Goal: Task Accomplishment & Management: Manage account settings

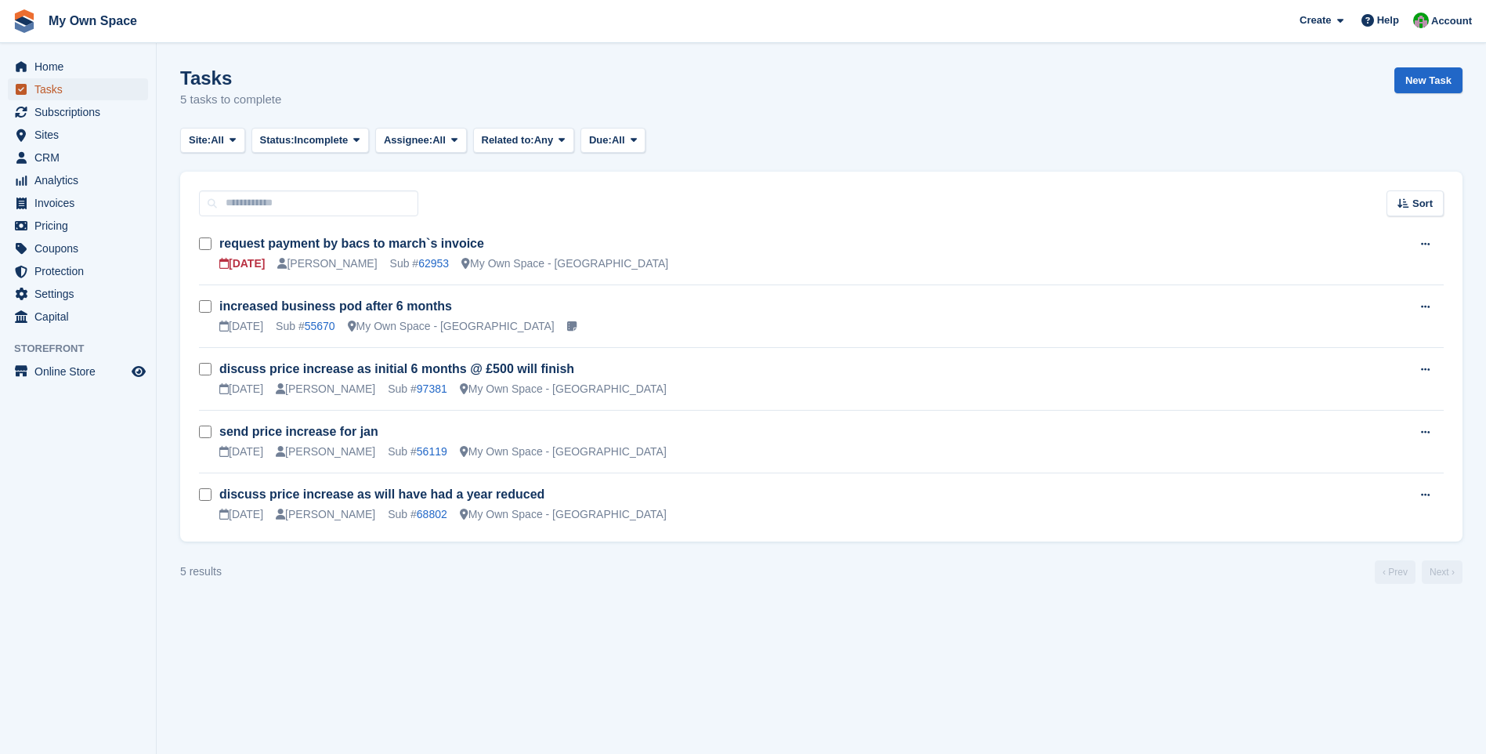
click at [53, 90] on span "Tasks" at bounding box center [81, 89] width 94 height 22
click at [71, 85] on span "Tasks" at bounding box center [81, 89] width 94 height 22
click at [258, 244] on link "request payment by bacs to march`s invoice" at bounding box center [351, 243] width 265 height 13
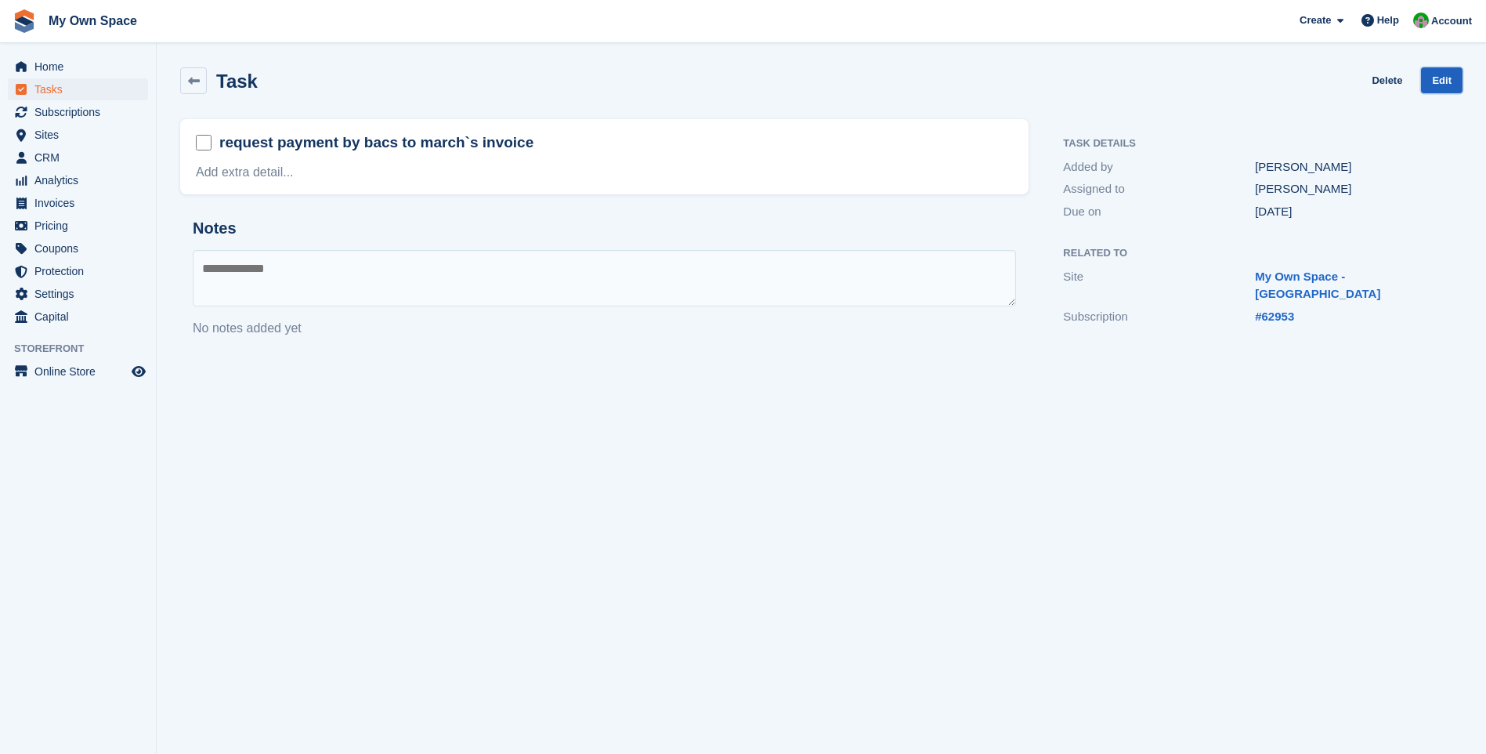
click at [1427, 78] on link "Edit" at bounding box center [1442, 80] width 42 height 26
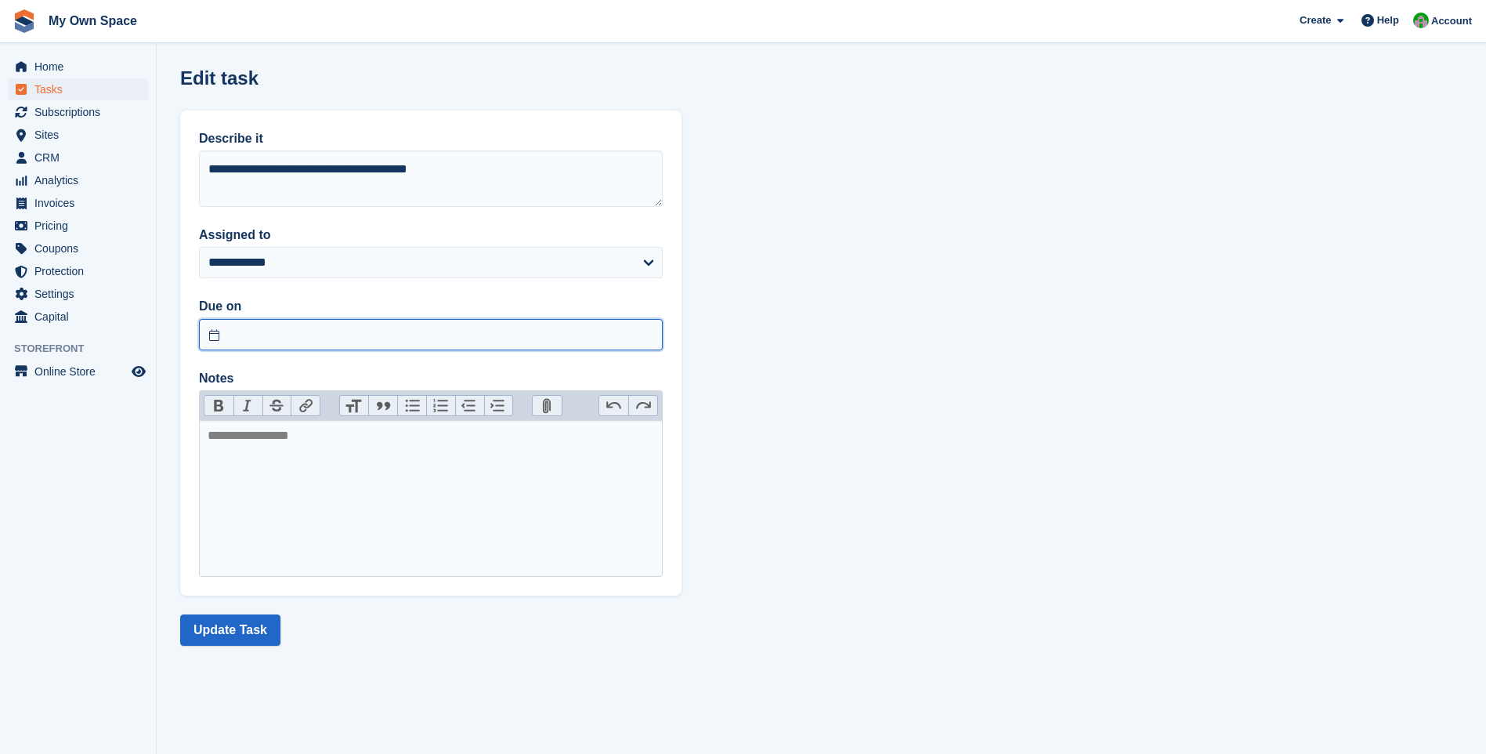
click at [211, 331] on input "text" at bounding box center [431, 334] width 464 height 31
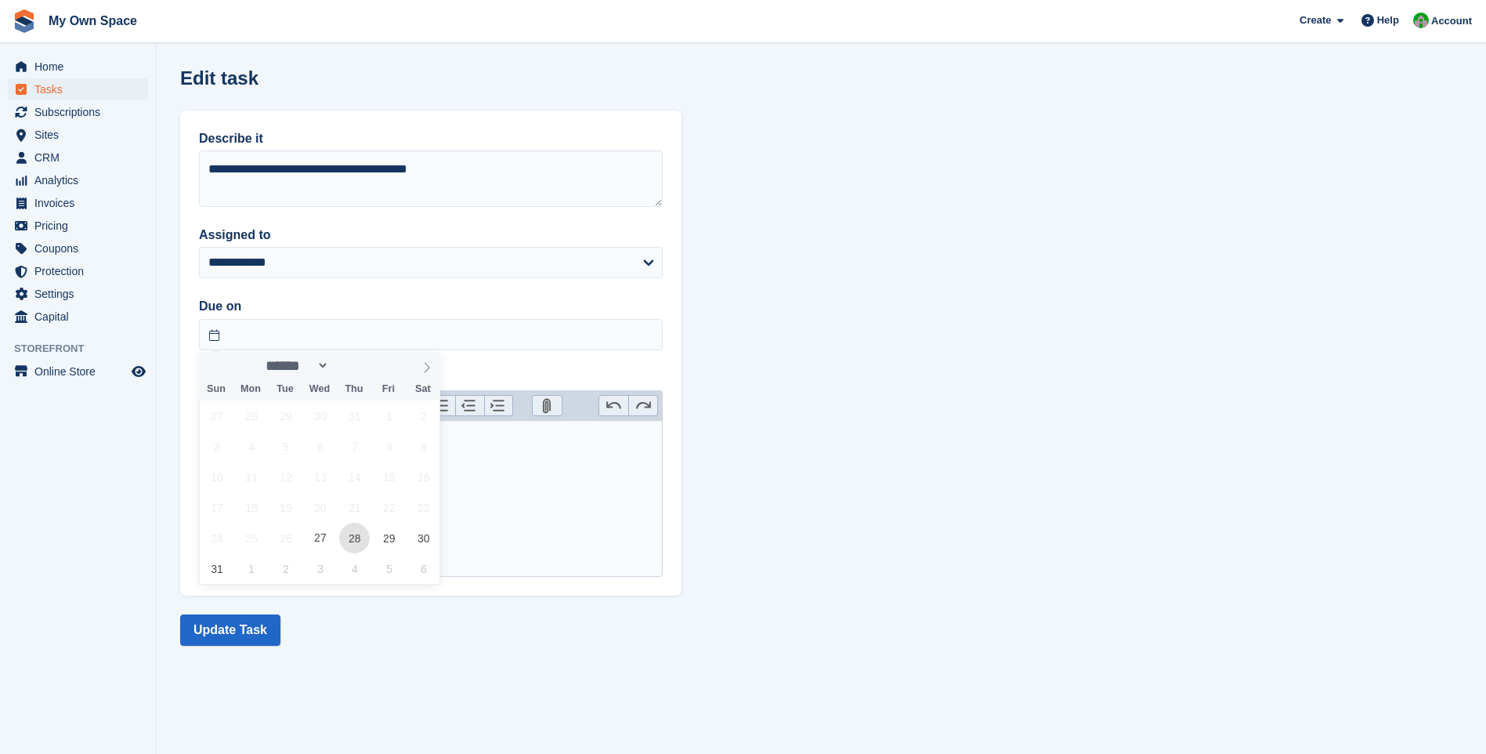
click at [364, 530] on span "28" at bounding box center [354, 538] width 31 height 31
type input "**********"
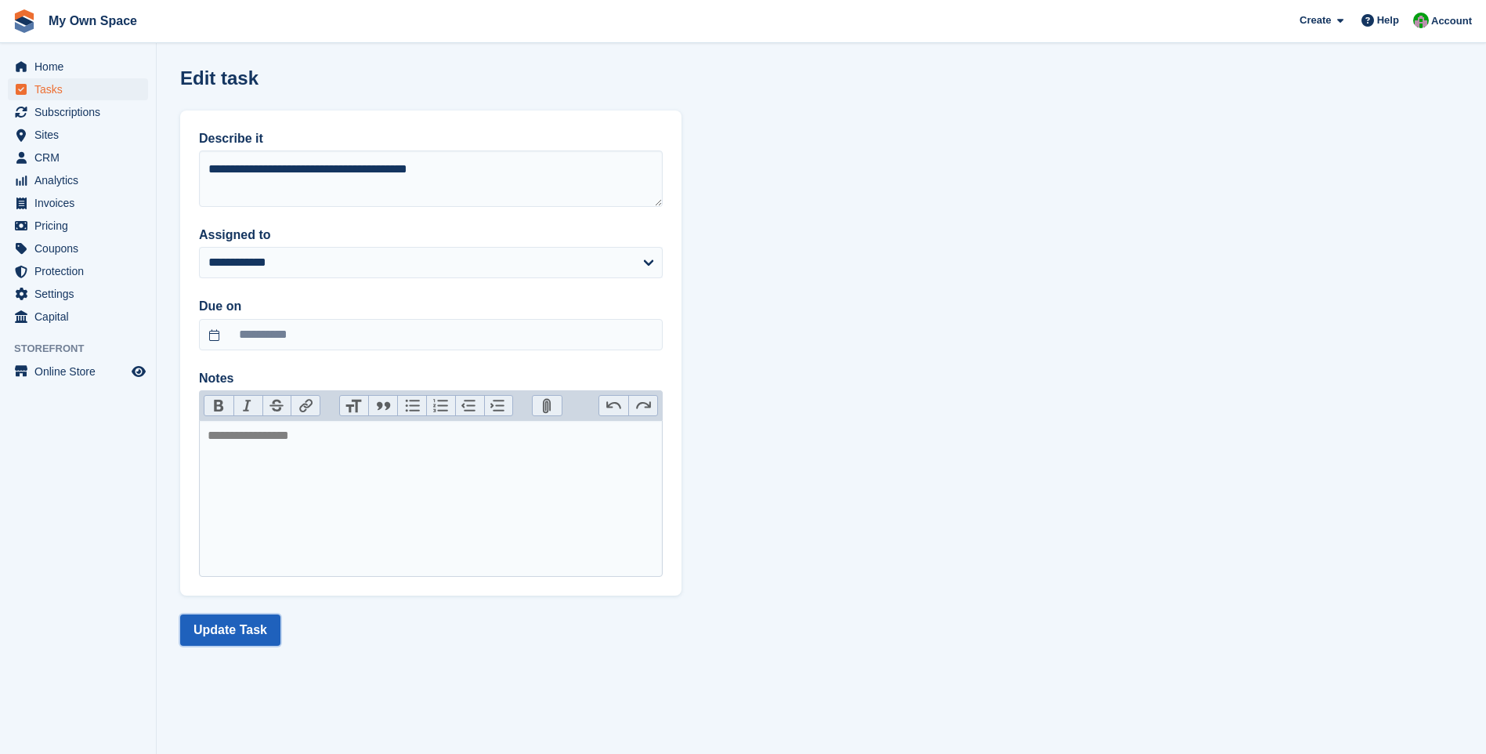
click at [230, 634] on button "Update Task" at bounding box center [230, 629] width 100 height 31
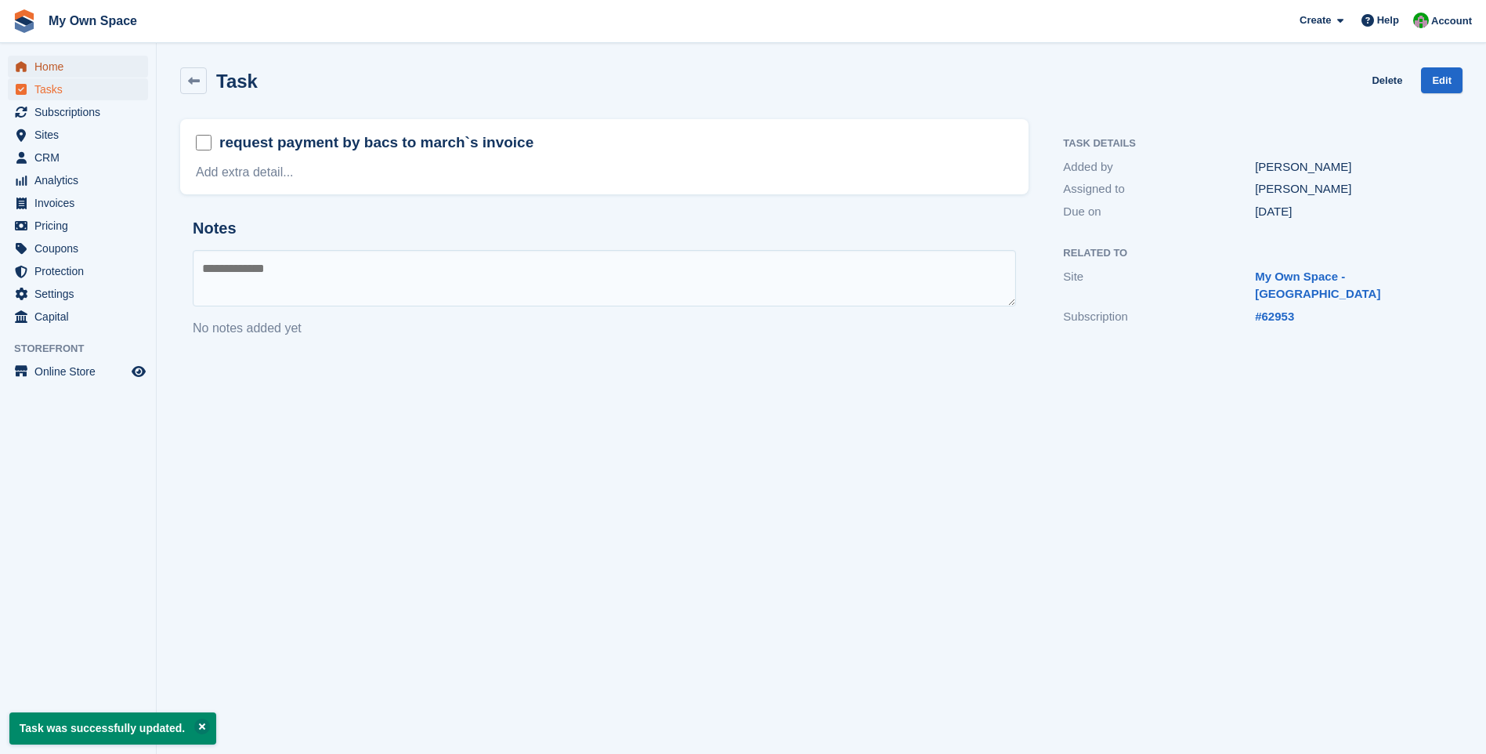
click at [57, 73] on span "Home" at bounding box center [81, 67] width 94 height 22
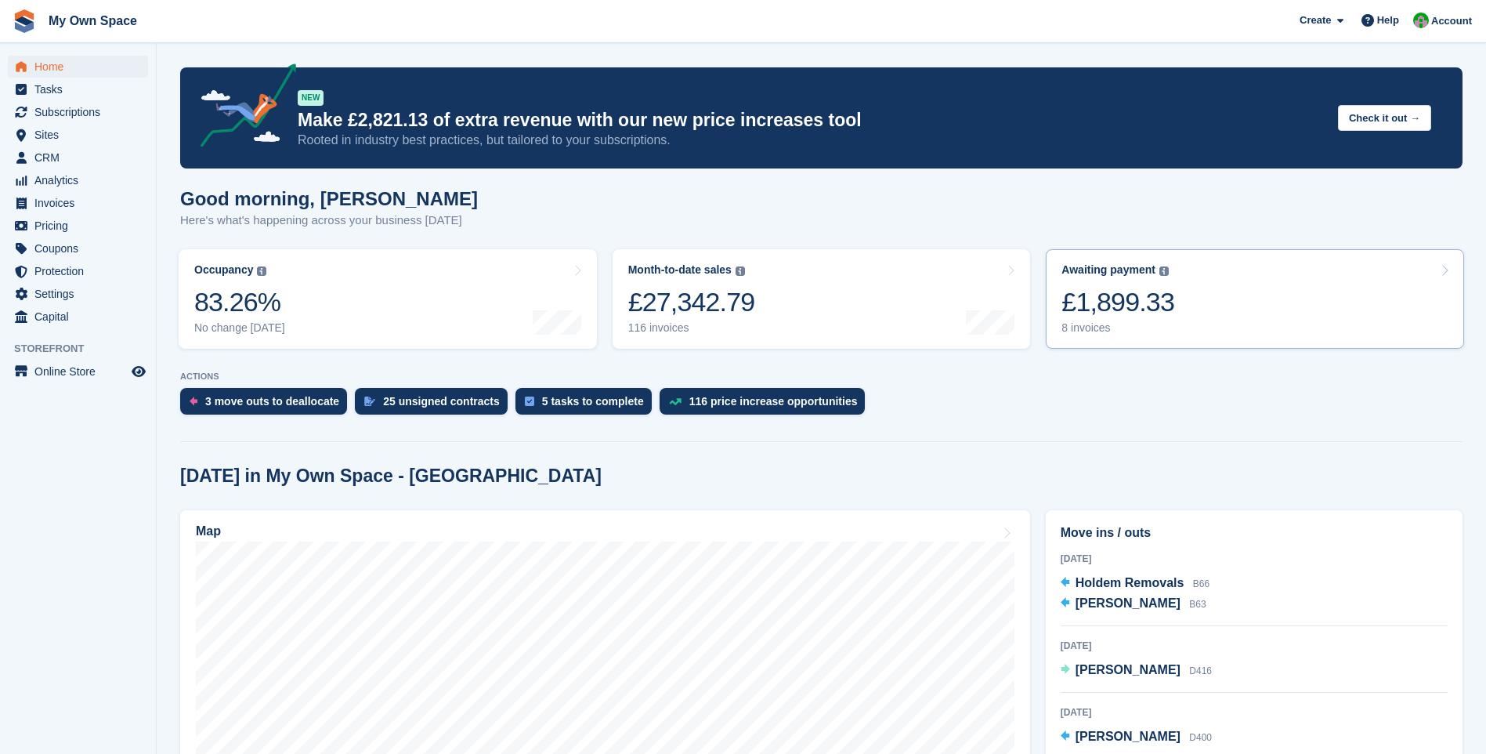
click at [1061, 332] on div "8 invoices" at bounding box center [1117, 327] width 113 height 13
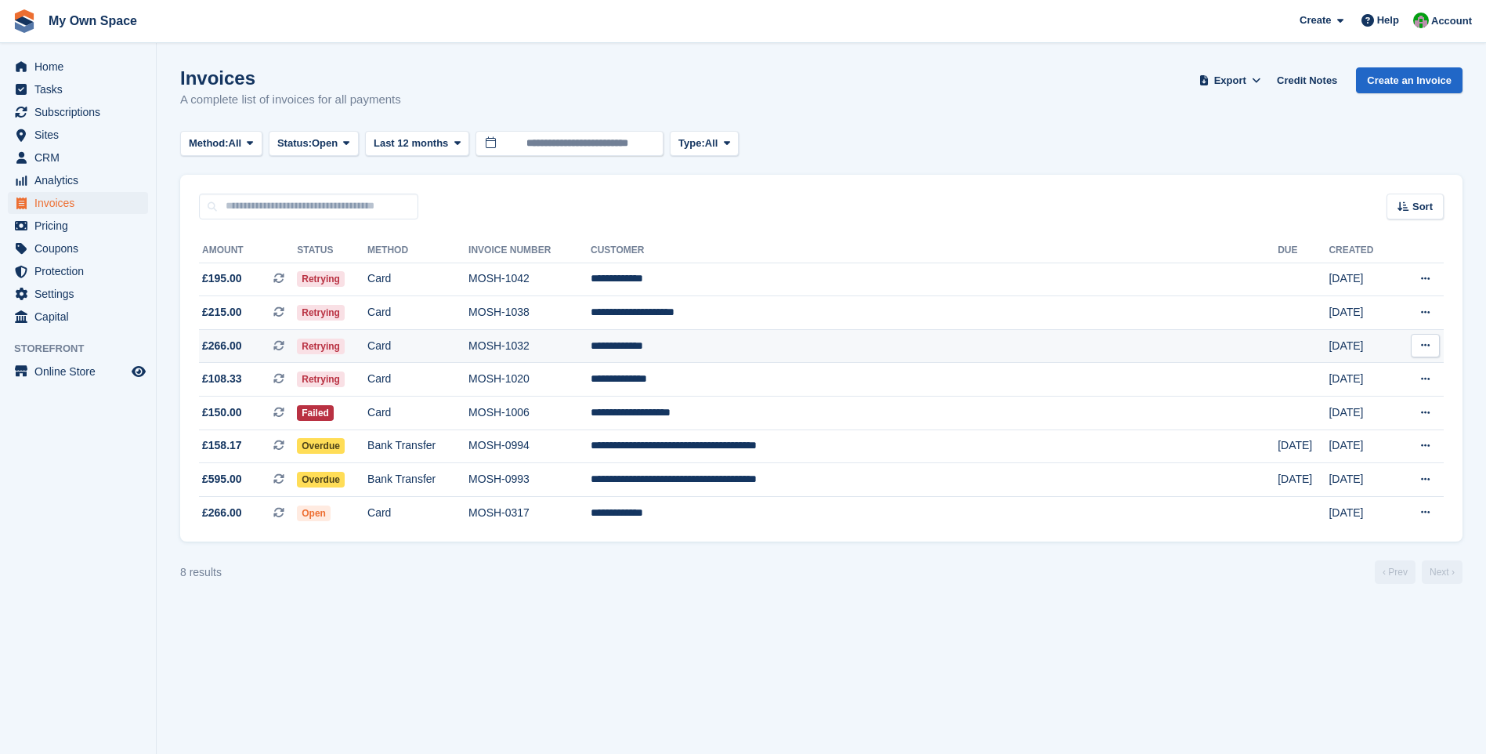
click at [455, 346] on td "Card" at bounding box center [417, 346] width 101 height 34
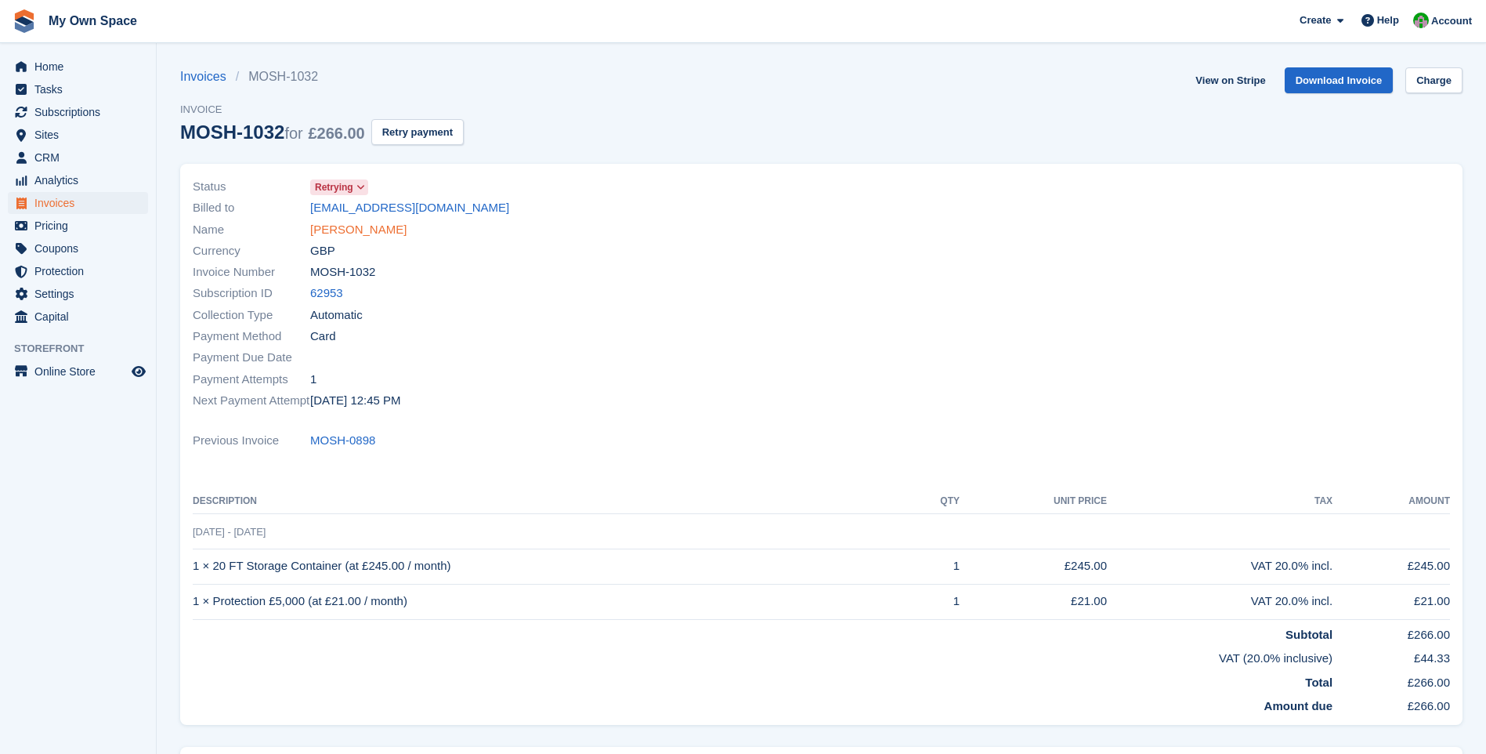
click at [366, 234] on link "Steven Cooper" at bounding box center [358, 230] width 96 height 18
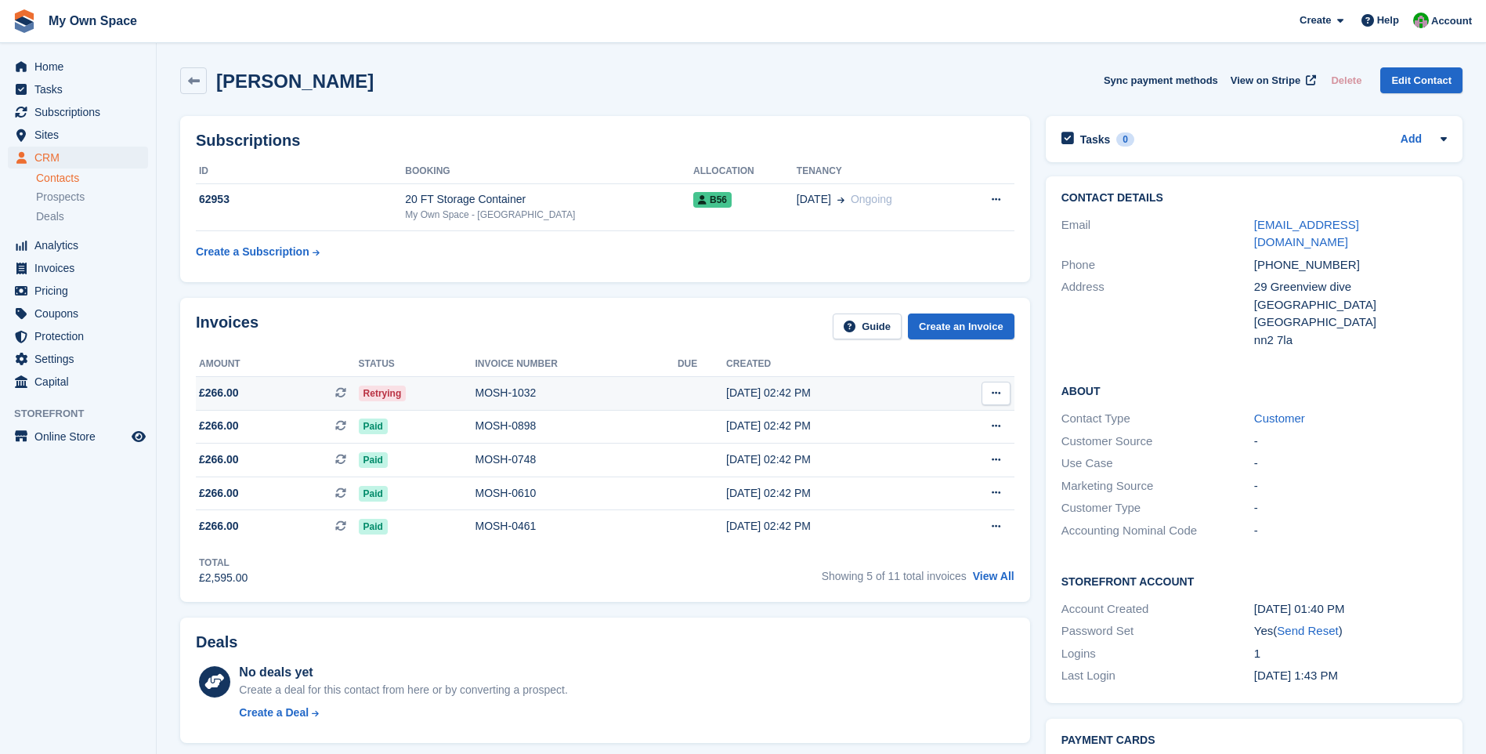
click at [526, 394] on div "MOSH-1032" at bounding box center [576, 393] width 202 height 16
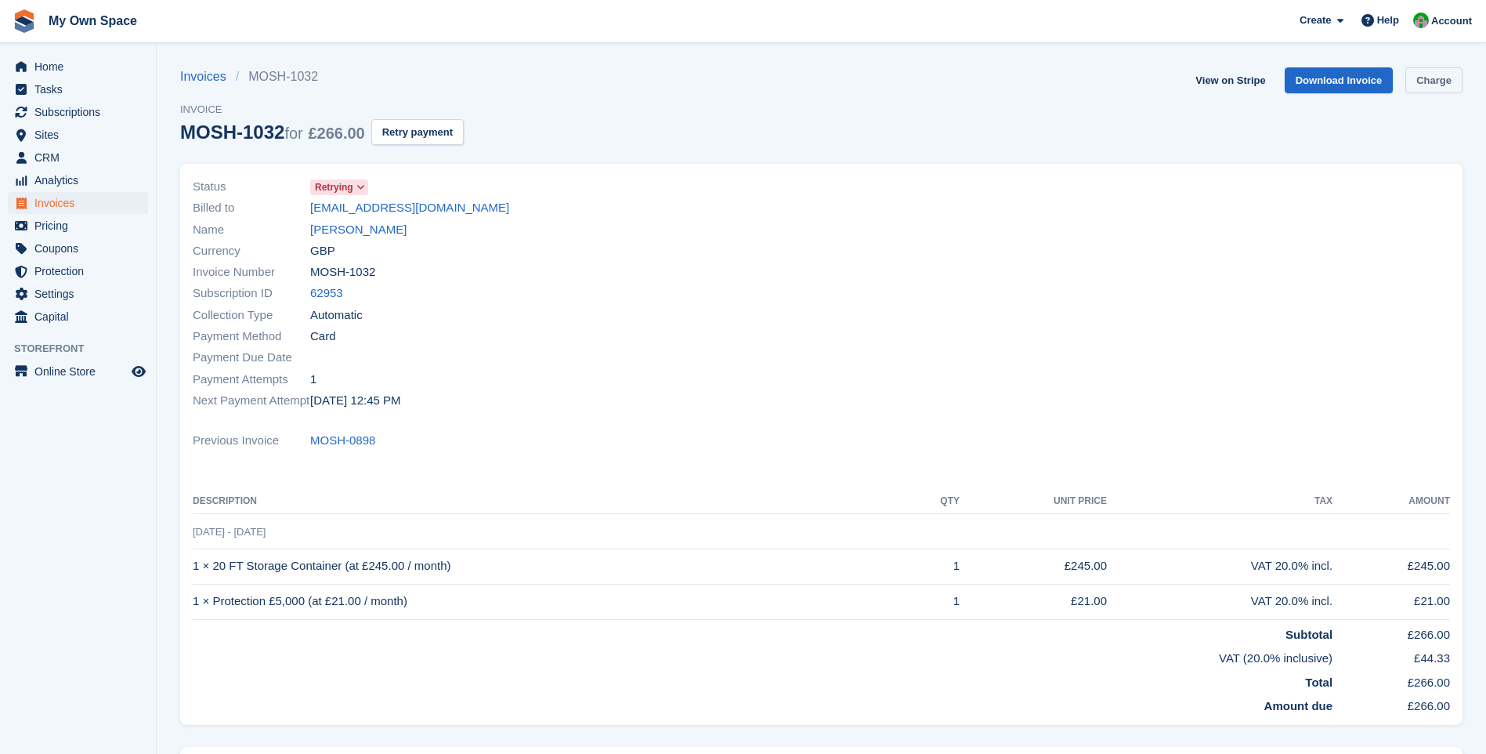
click at [1423, 75] on link "Charge" at bounding box center [1433, 80] width 57 height 26
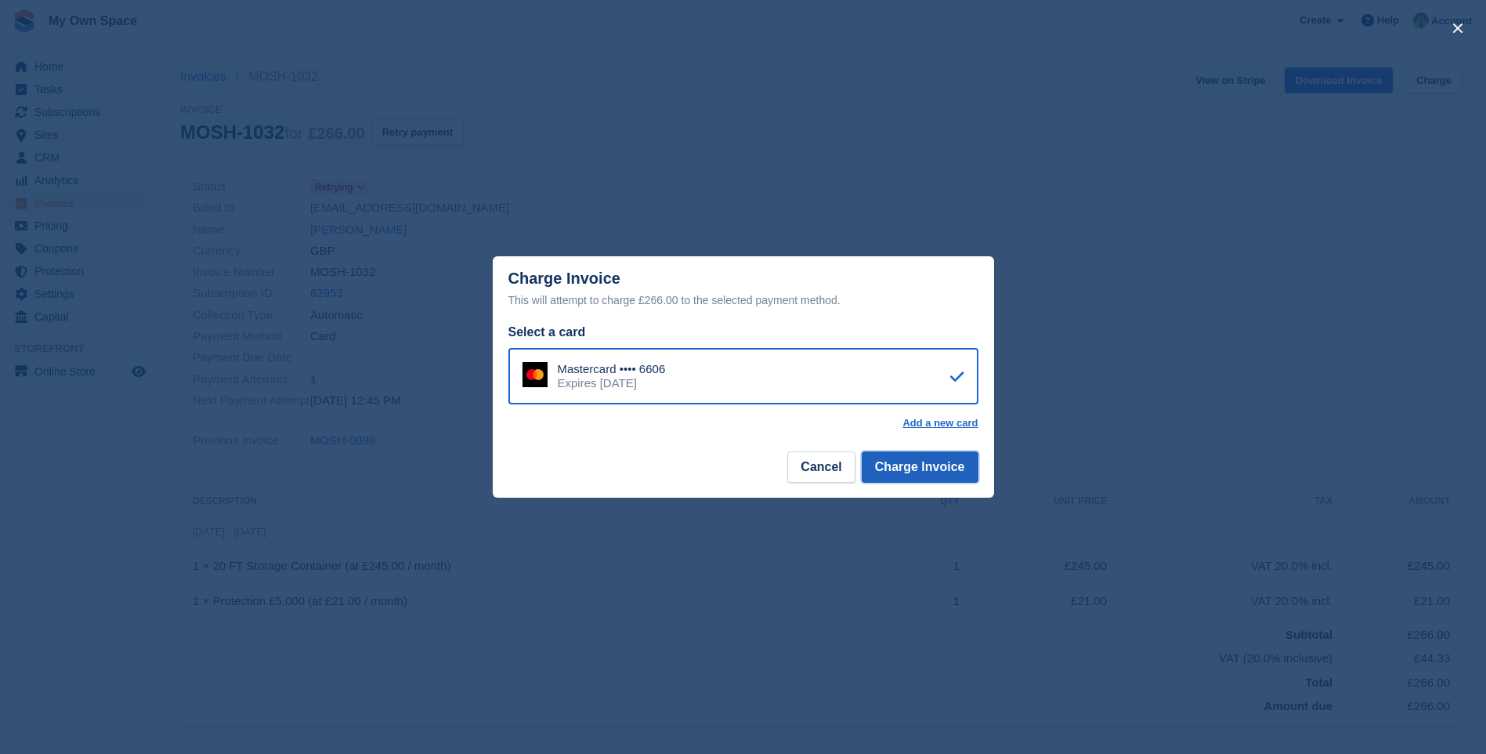
click at [939, 469] on button "Charge Invoice" at bounding box center [920, 466] width 117 height 31
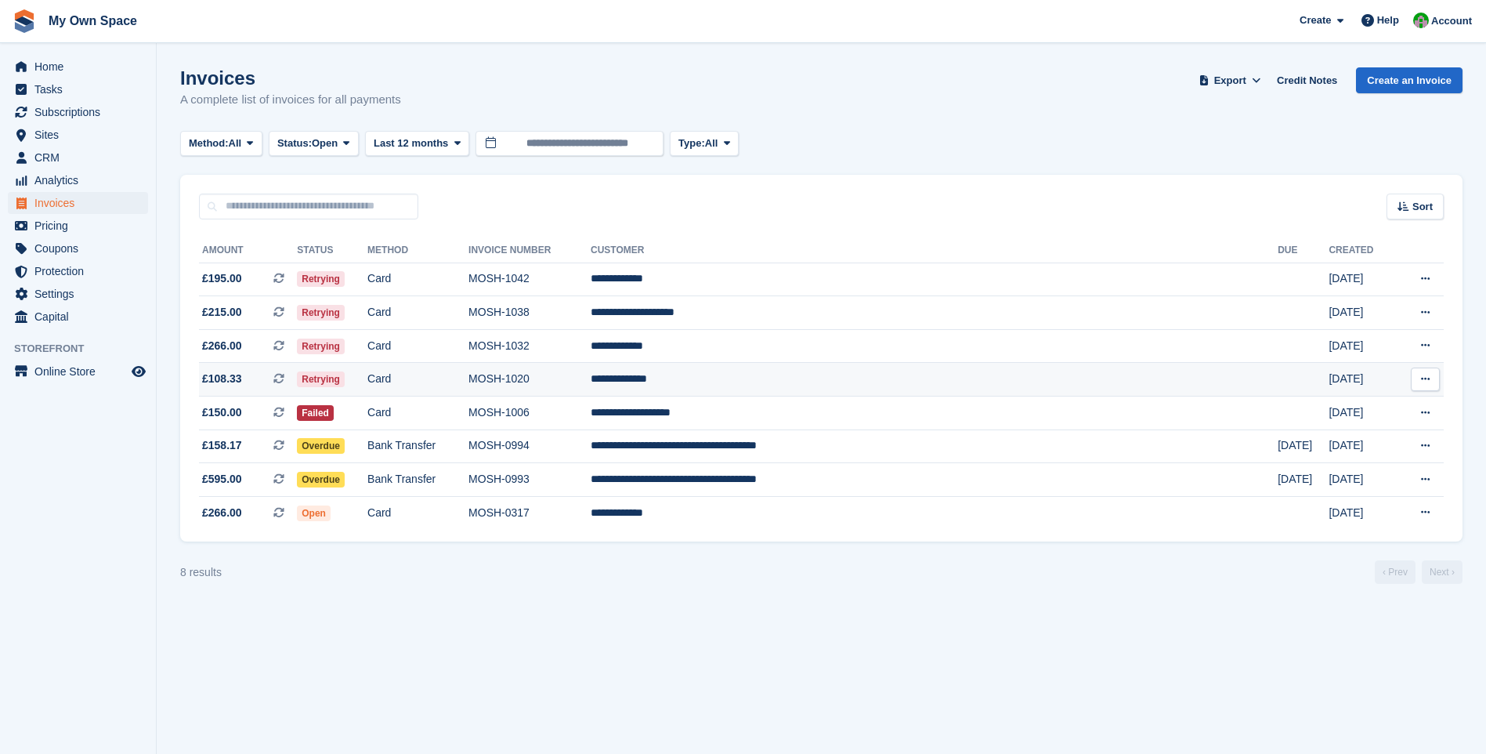
click at [591, 376] on td "MOSH-1020" at bounding box center [529, 380] width 122 height 34
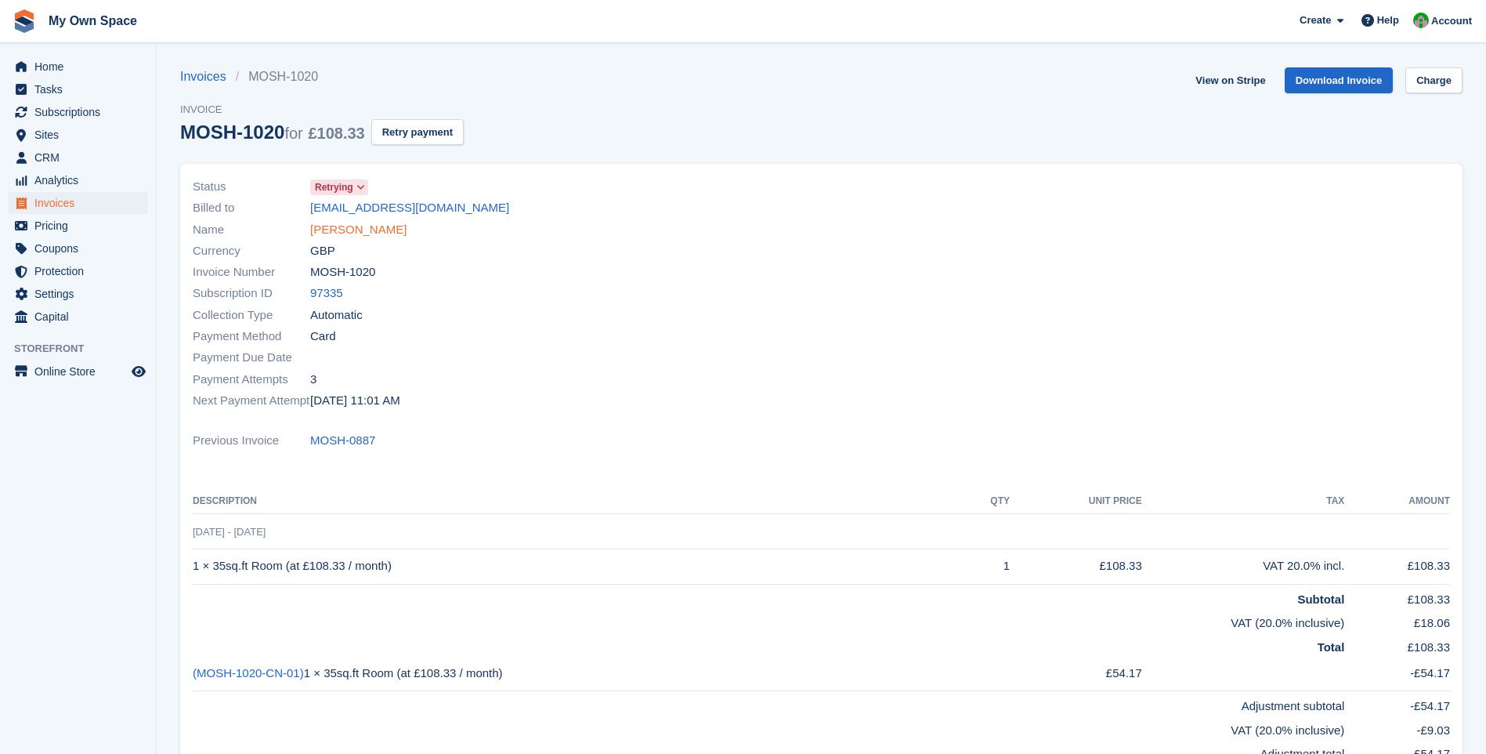
click at [376, 232] on link "Myrna Bondonga" at bounding box center [358, 230] width 96 height 18
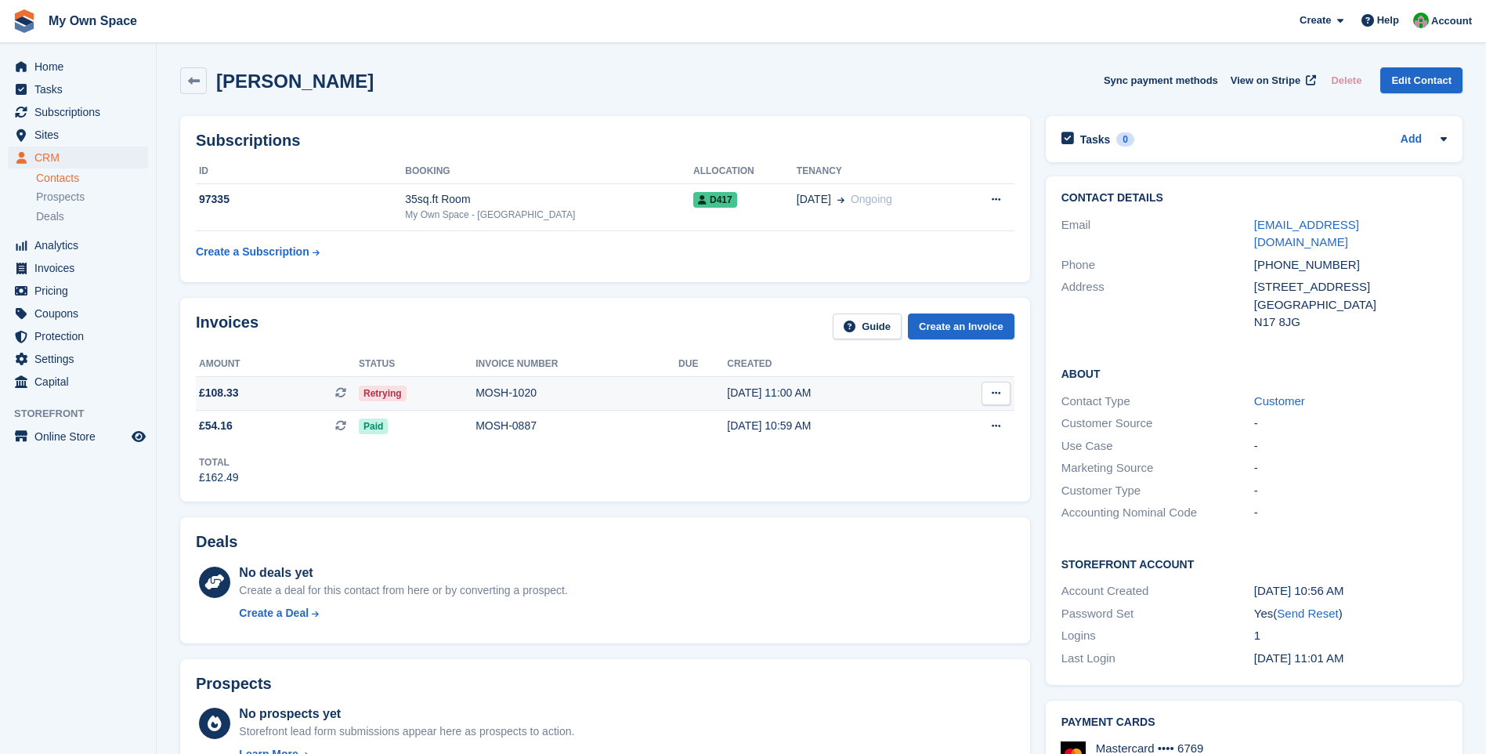
click at [524, 385] on div "MOSH-1020" at bounding box center [577, 393] width 203 height 16
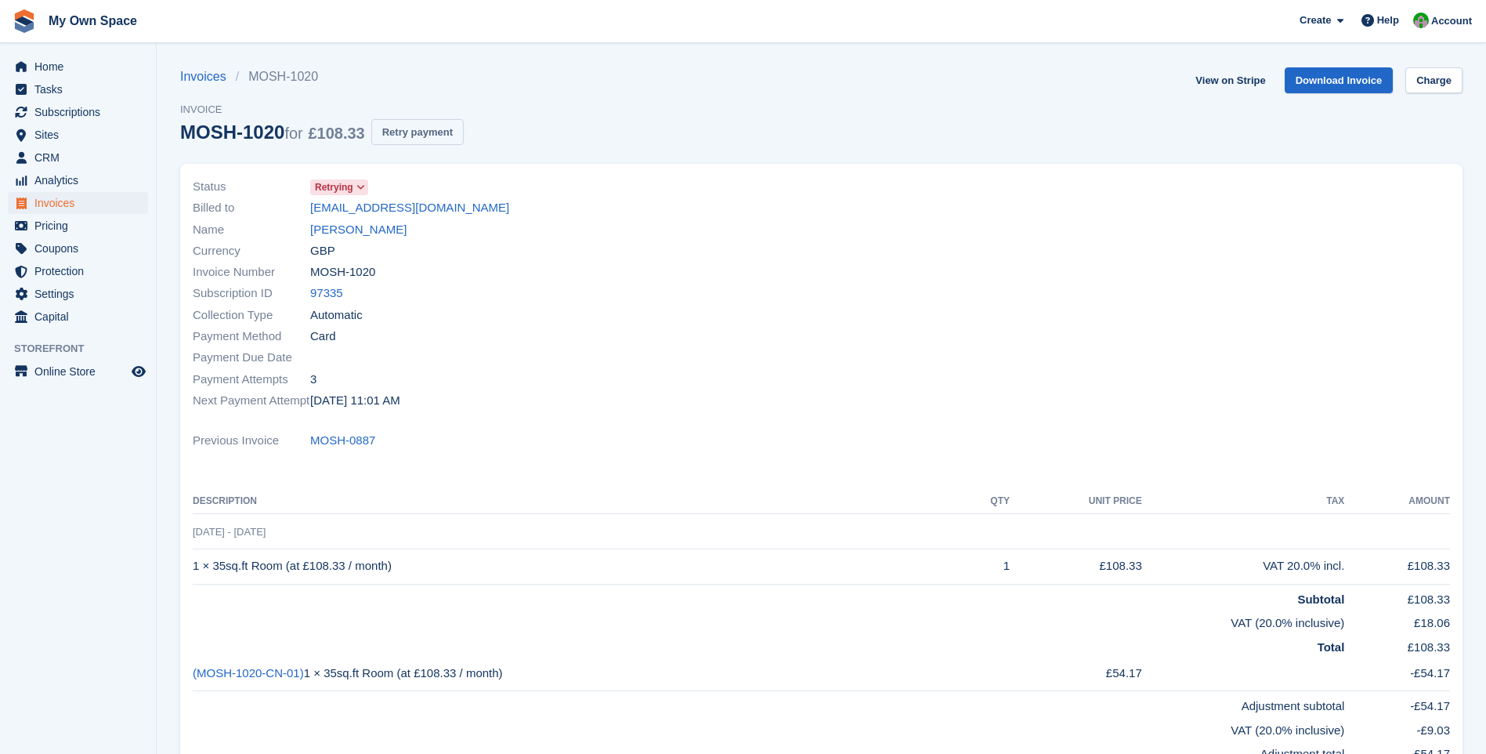
click at [413, 134] on button "Retry payment" at bounding box center [417, 132] width 92 height 26
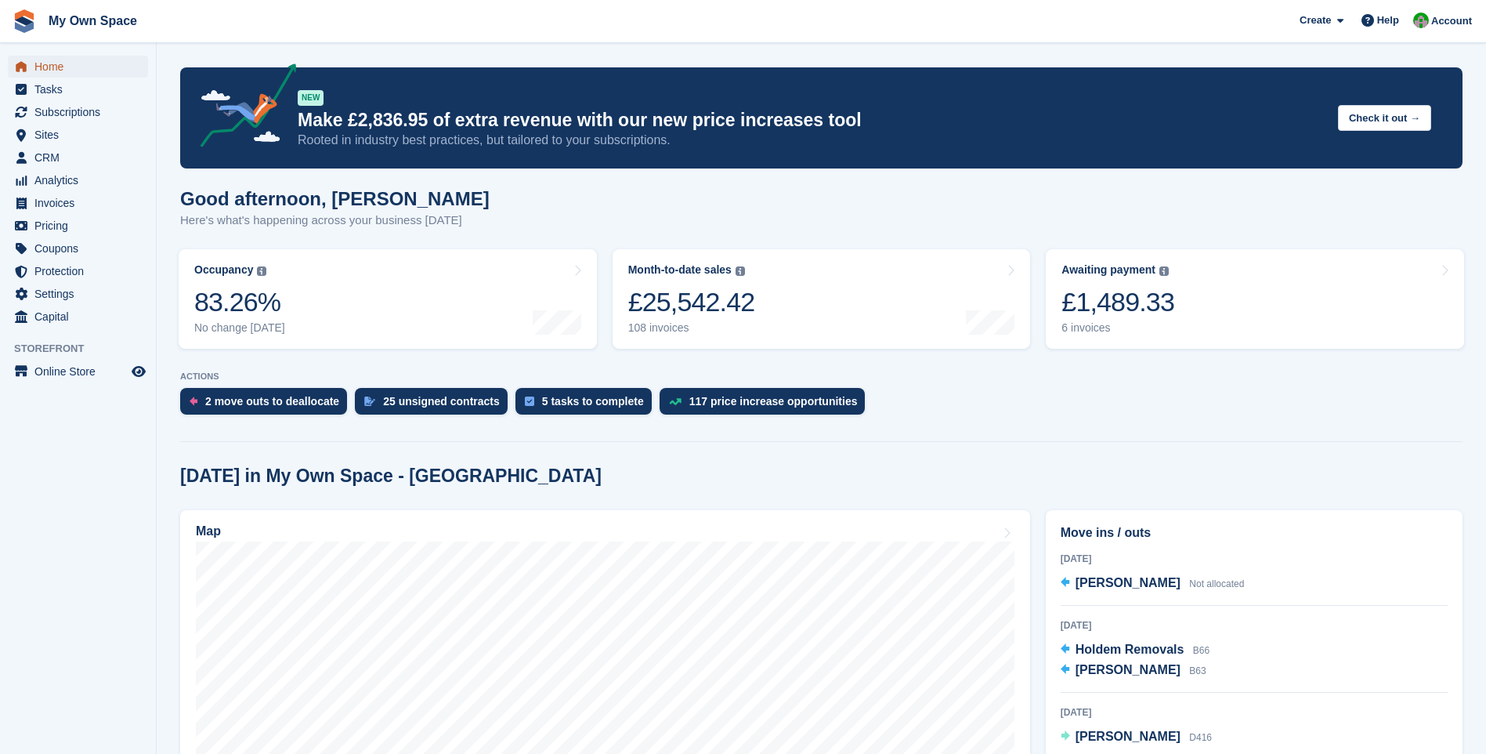
click at [67, 65] on span "Home" at bounding box center [81, 67] width 94 height 22
click at [1094, 324] on div "8 invoices" at bounding box center [1117, 327] width 113 height 13
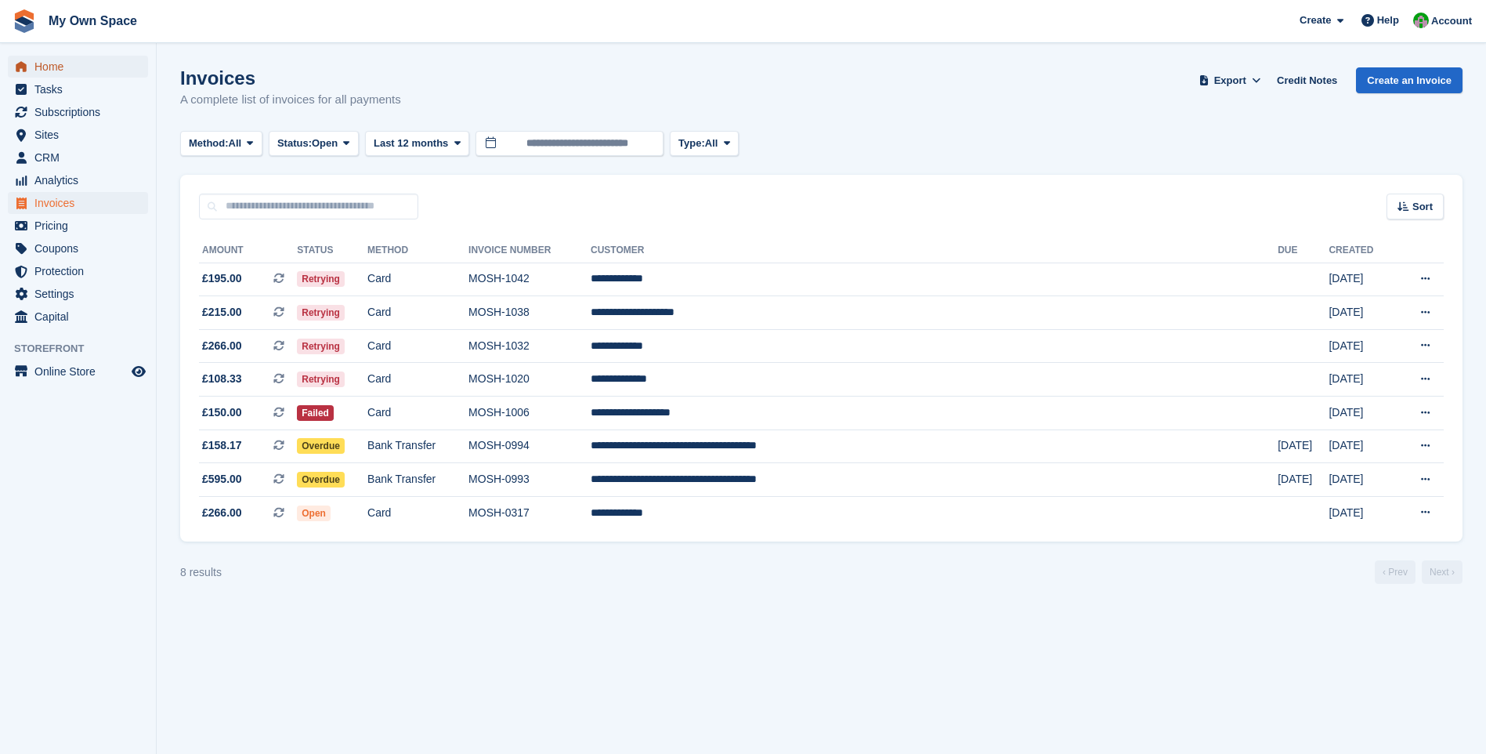
click at [68, 69] on span "Home" at bounding box center [81, 67] width 94 height 22
